Goal: Transaction & Acquisition: Book appointment/travel/reservation

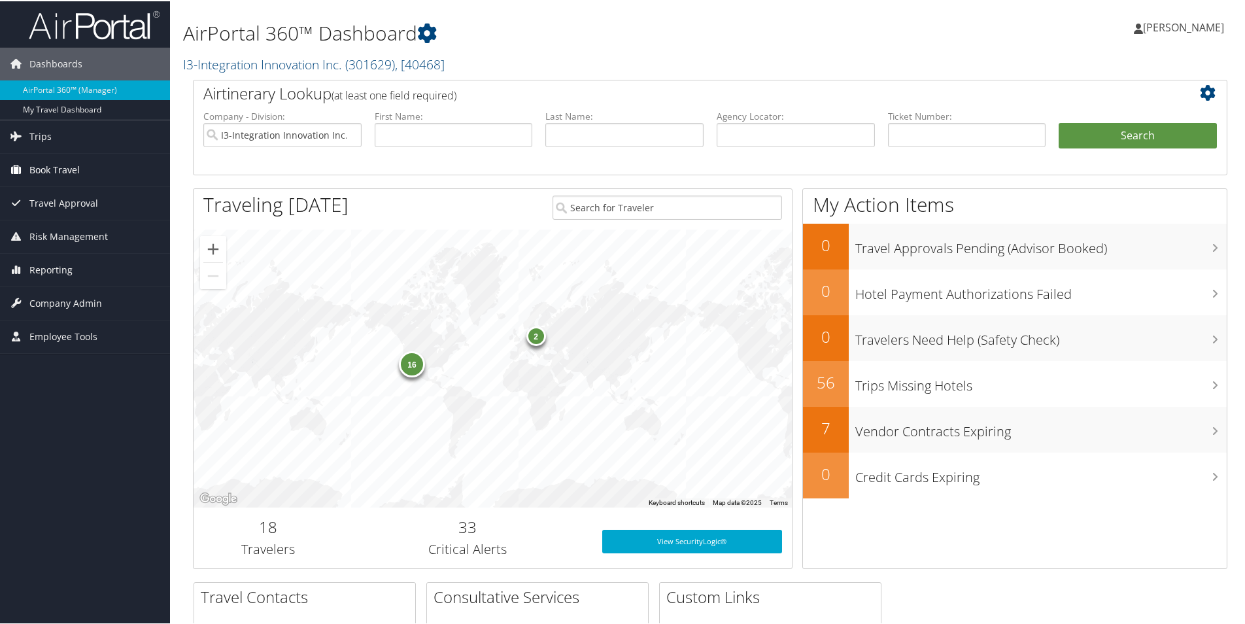
drag, startPoint x: 71, startPoint y: 168, endPoint x: 80, endPoint y: 168, distance: 9.2
click at [71, 168] on span "Book Travel" at bounding box center [54, 168] width 50 height 33
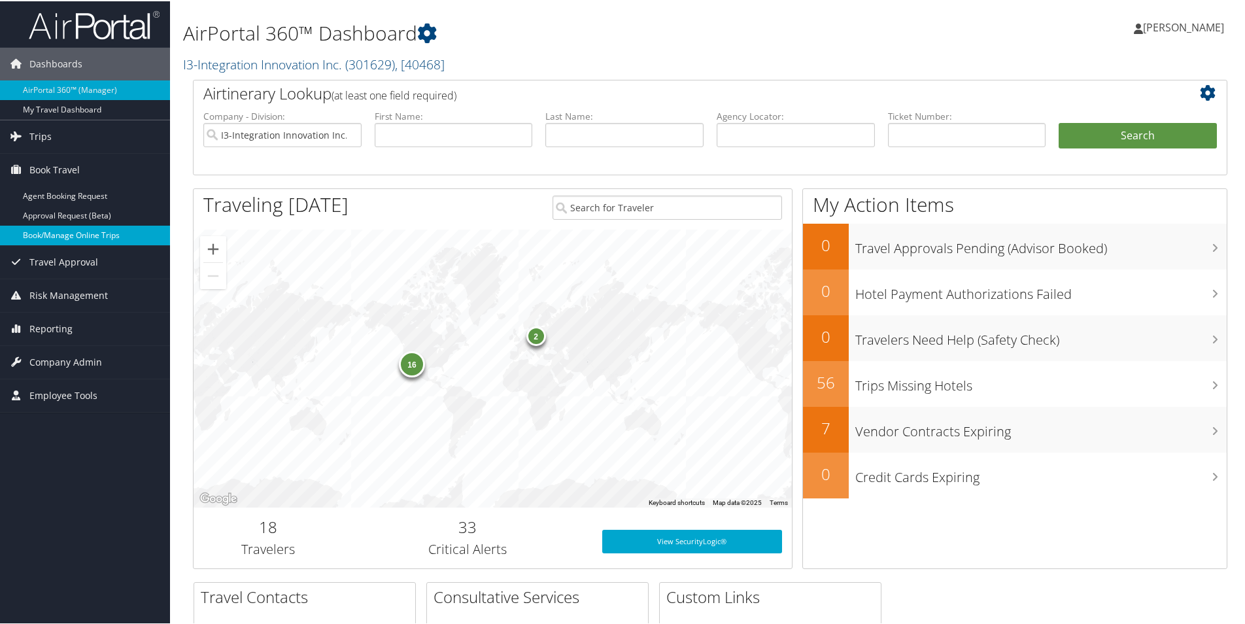
click at [73, 236] on link "Book/Manage Online Trips" at bounding box center [85, 234] width 170 height 20
